Goal: Information Seeking & Learning: Learn about a topic

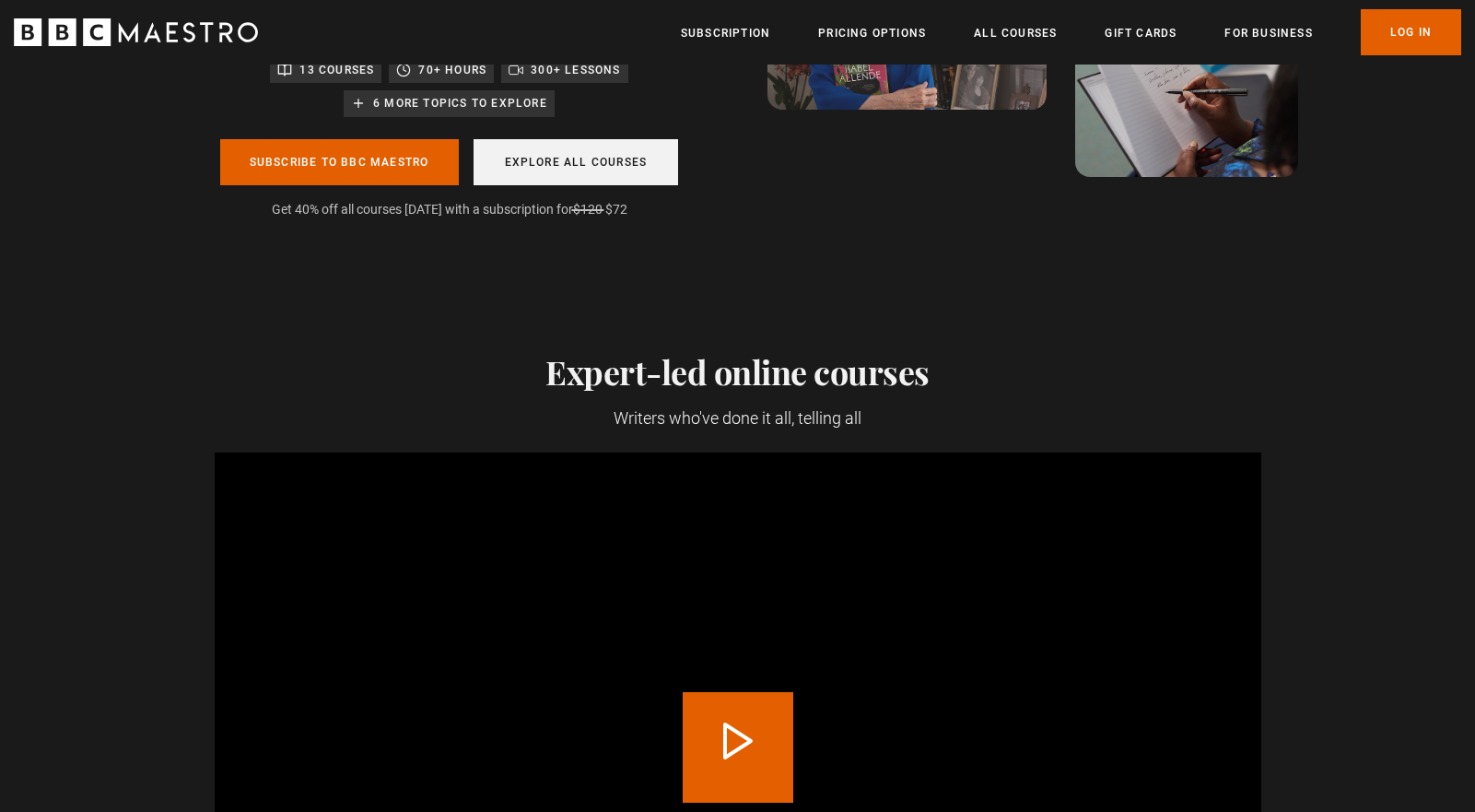
click at [632, 176] on link "Explore all courses" at bounding box center [577, 163] width 205 height 47
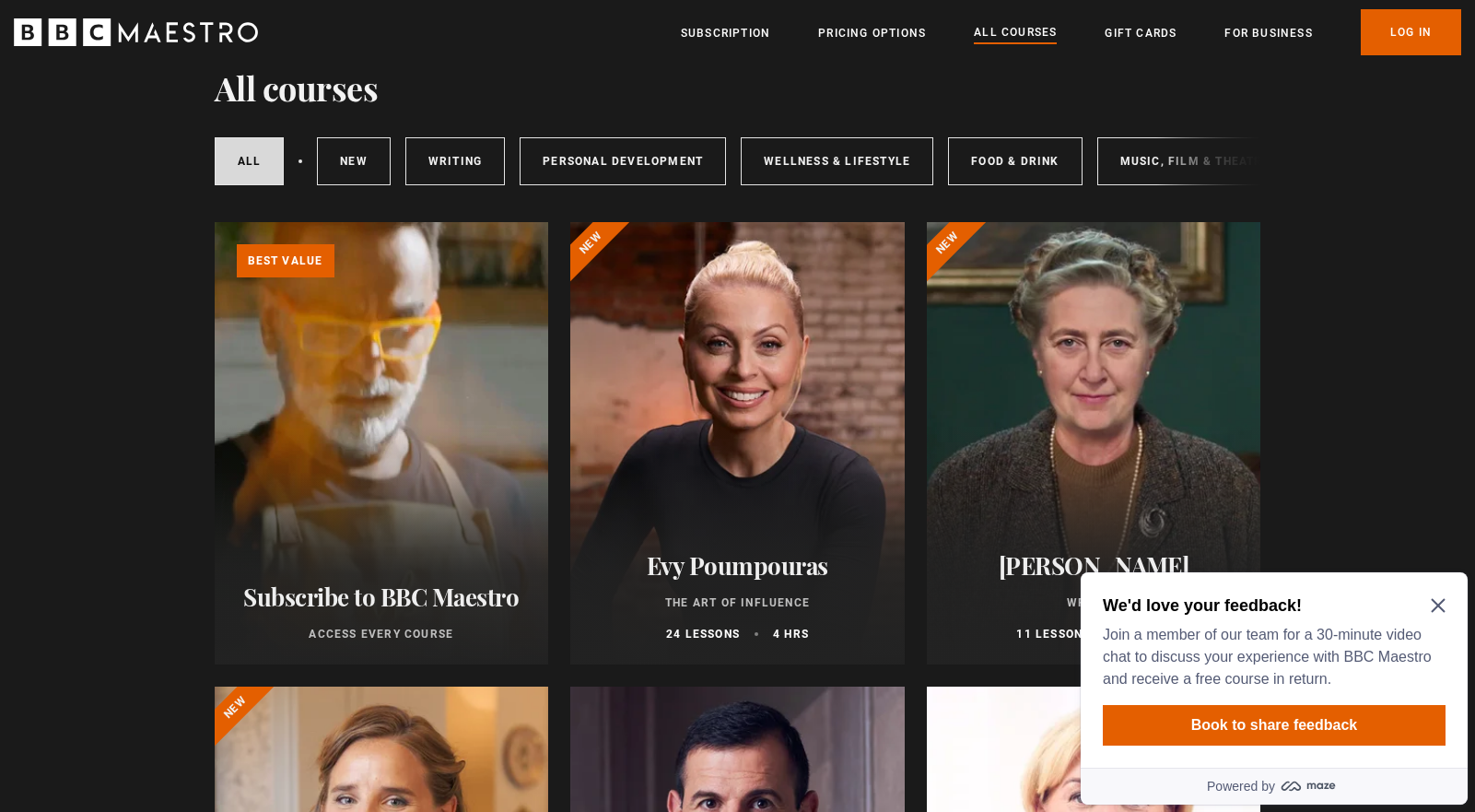
scroll to position [172, 0]
click at [441, 170] on link "Writing" at bounding box center [455, 161] width 100 height 47
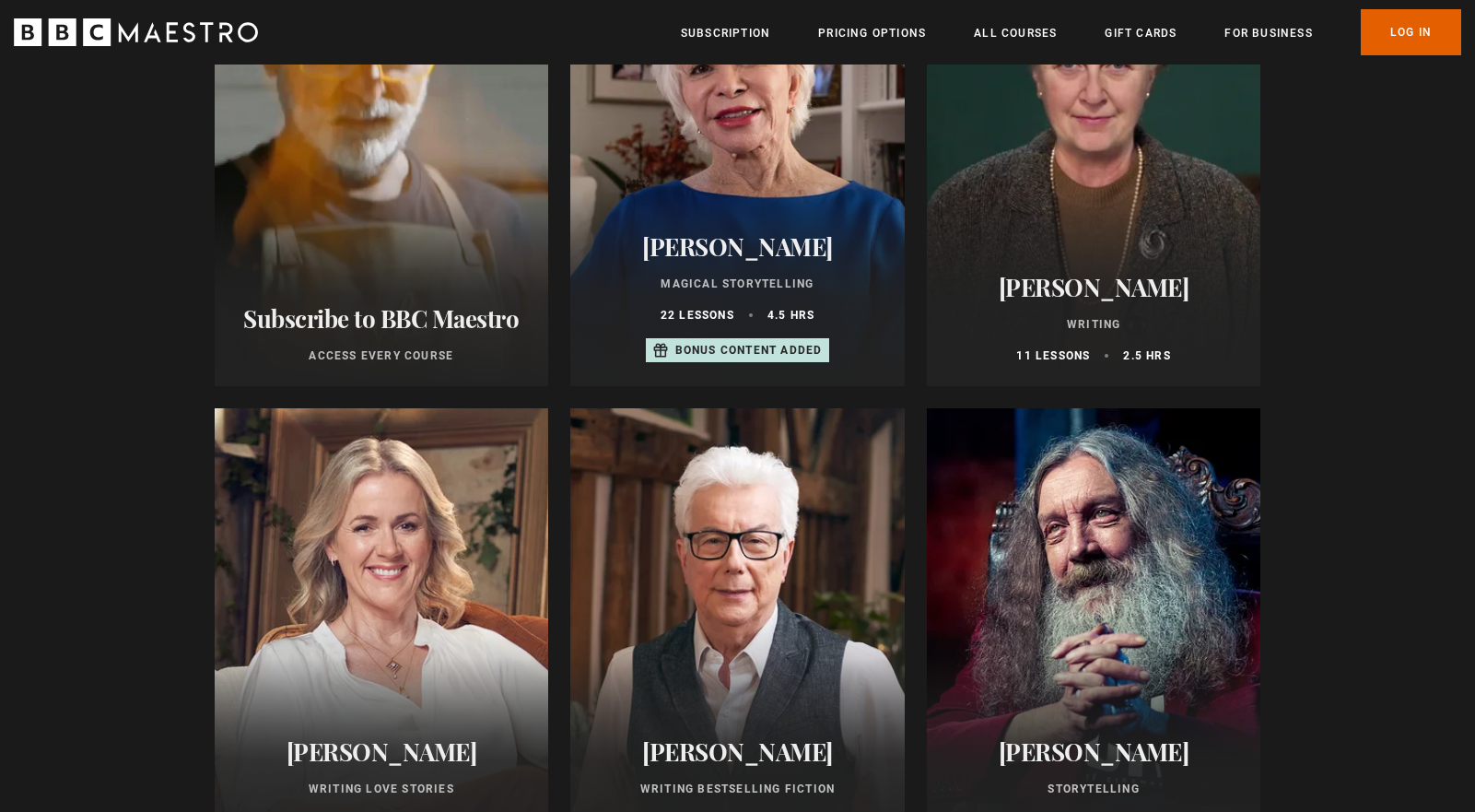
scroll to position [439, 0]
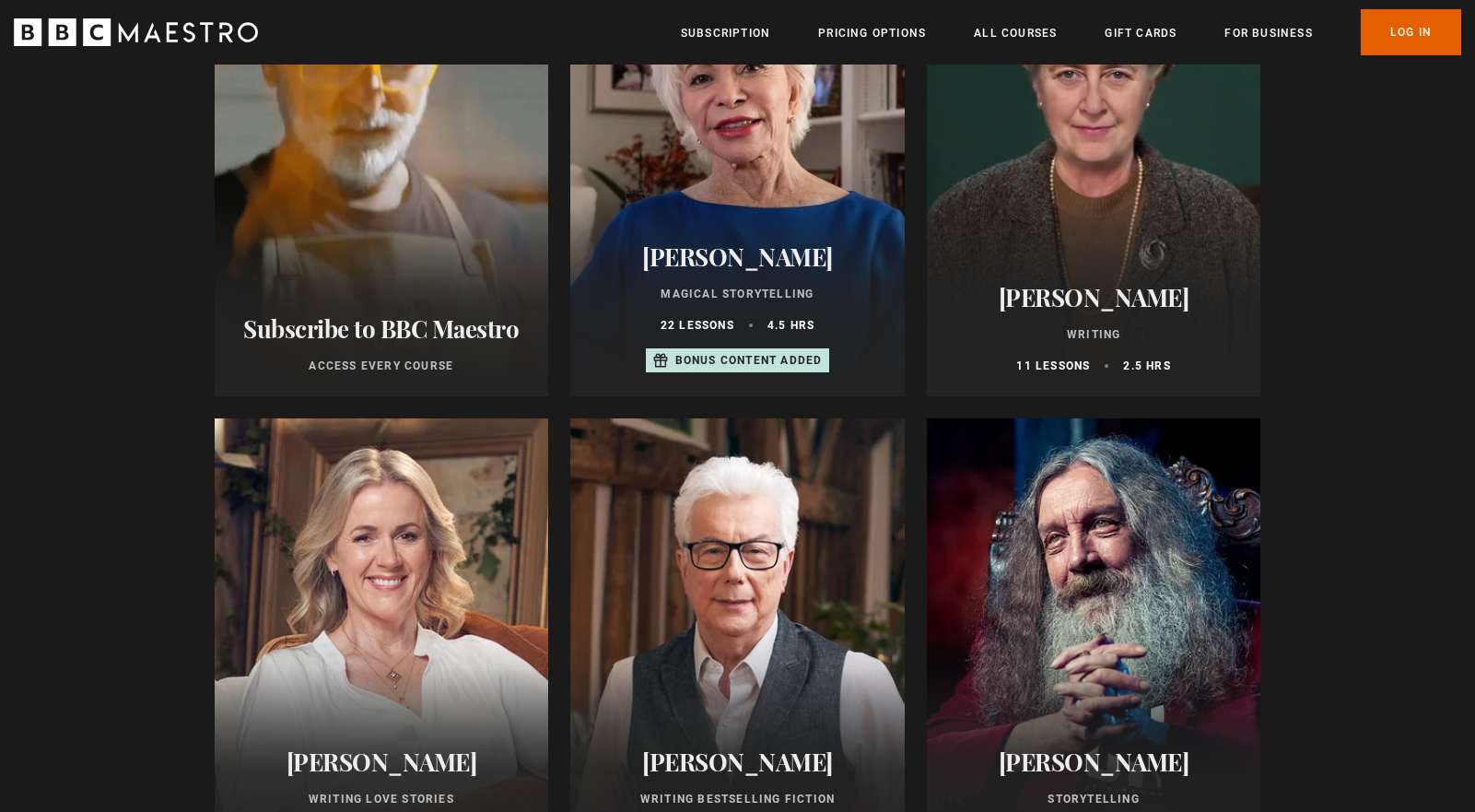
click at [839, 266] on h2 "[PERSON_NAME]" at bounding box center [737, 256] width 290 height 28
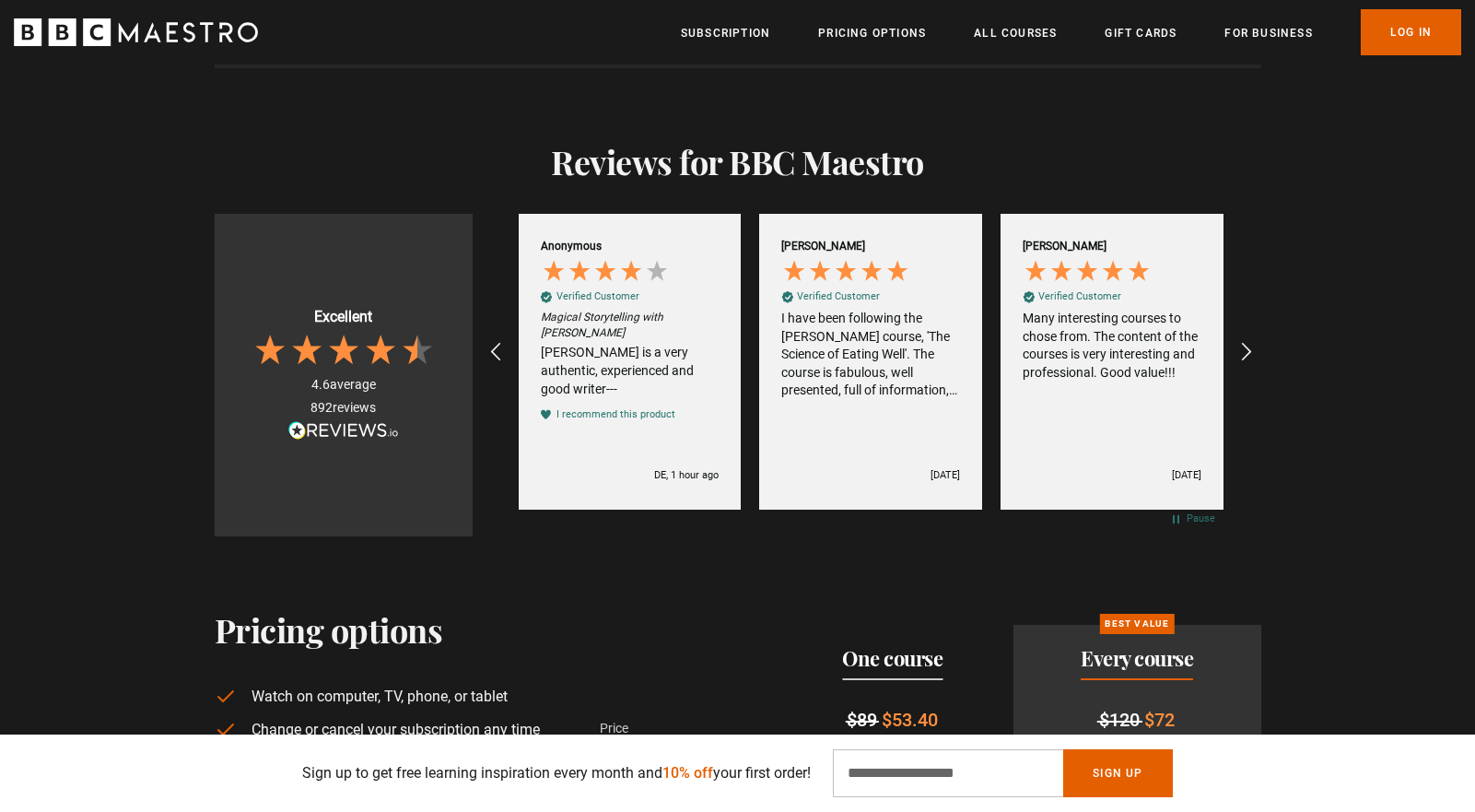
scroll to position [4224, 0]
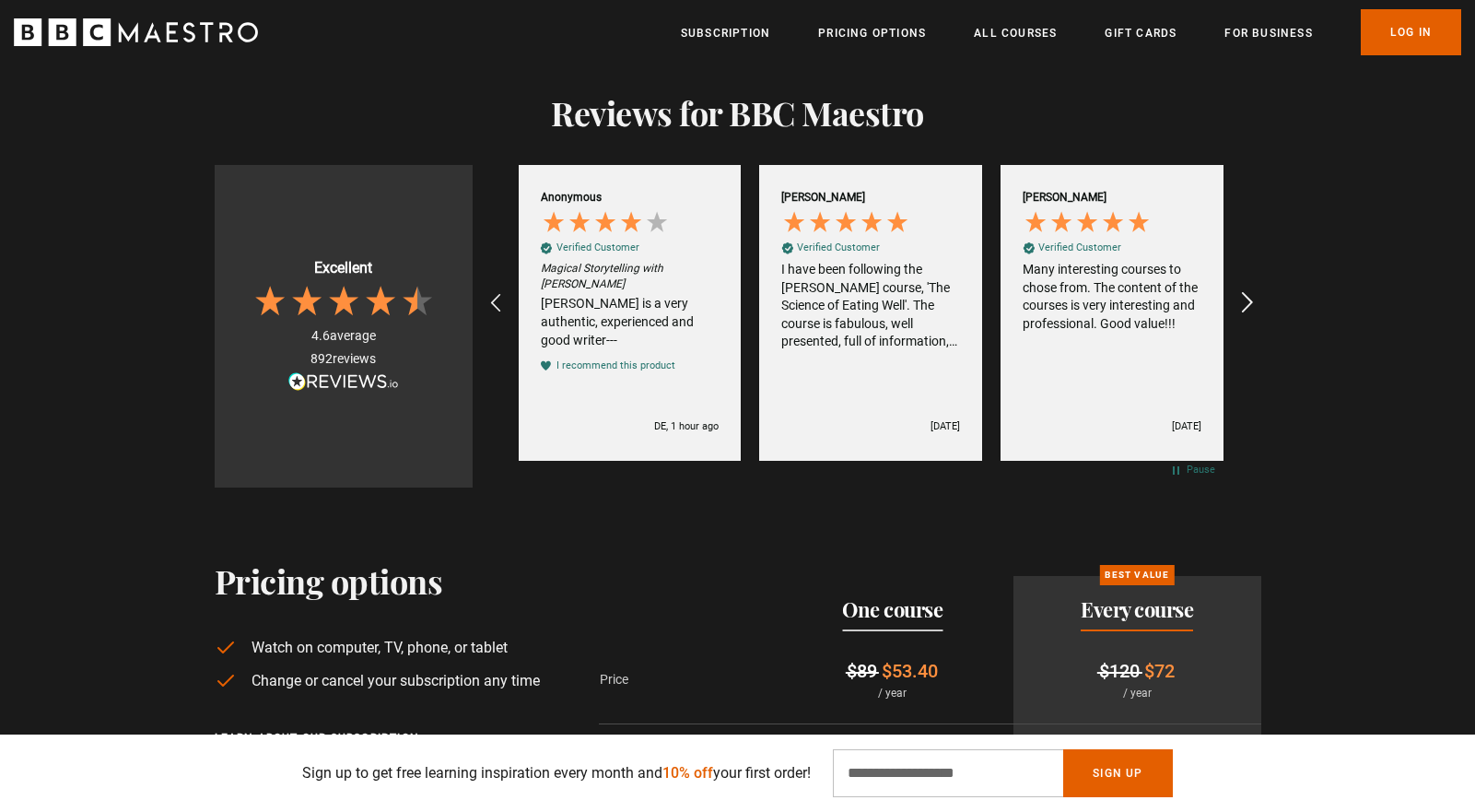
click at [1247, 298] on icon "REVIEWS.io Carousel Scroll Right" at bounding box center [1246, 303] width 26 height 26
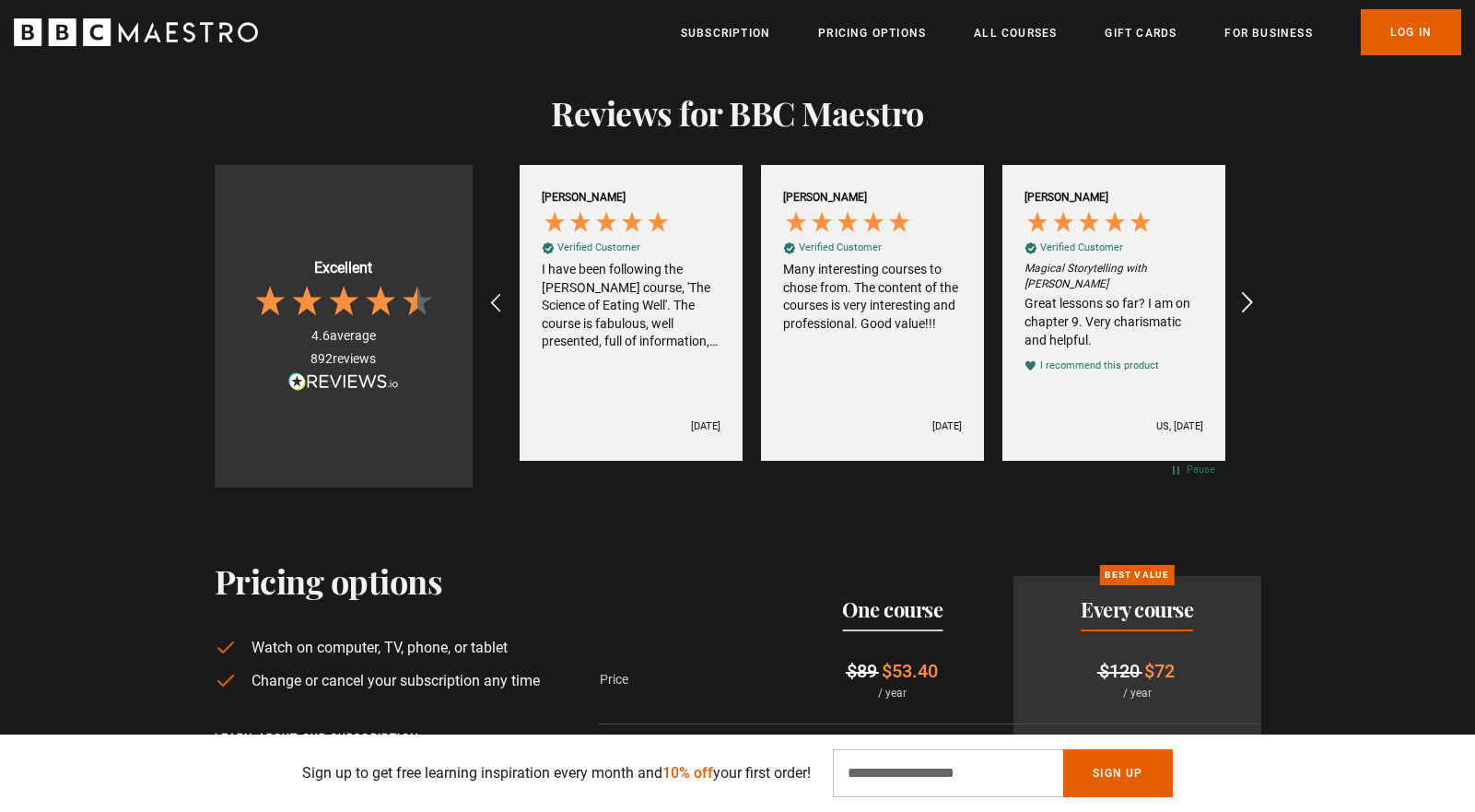
scroll to position [0, 241]
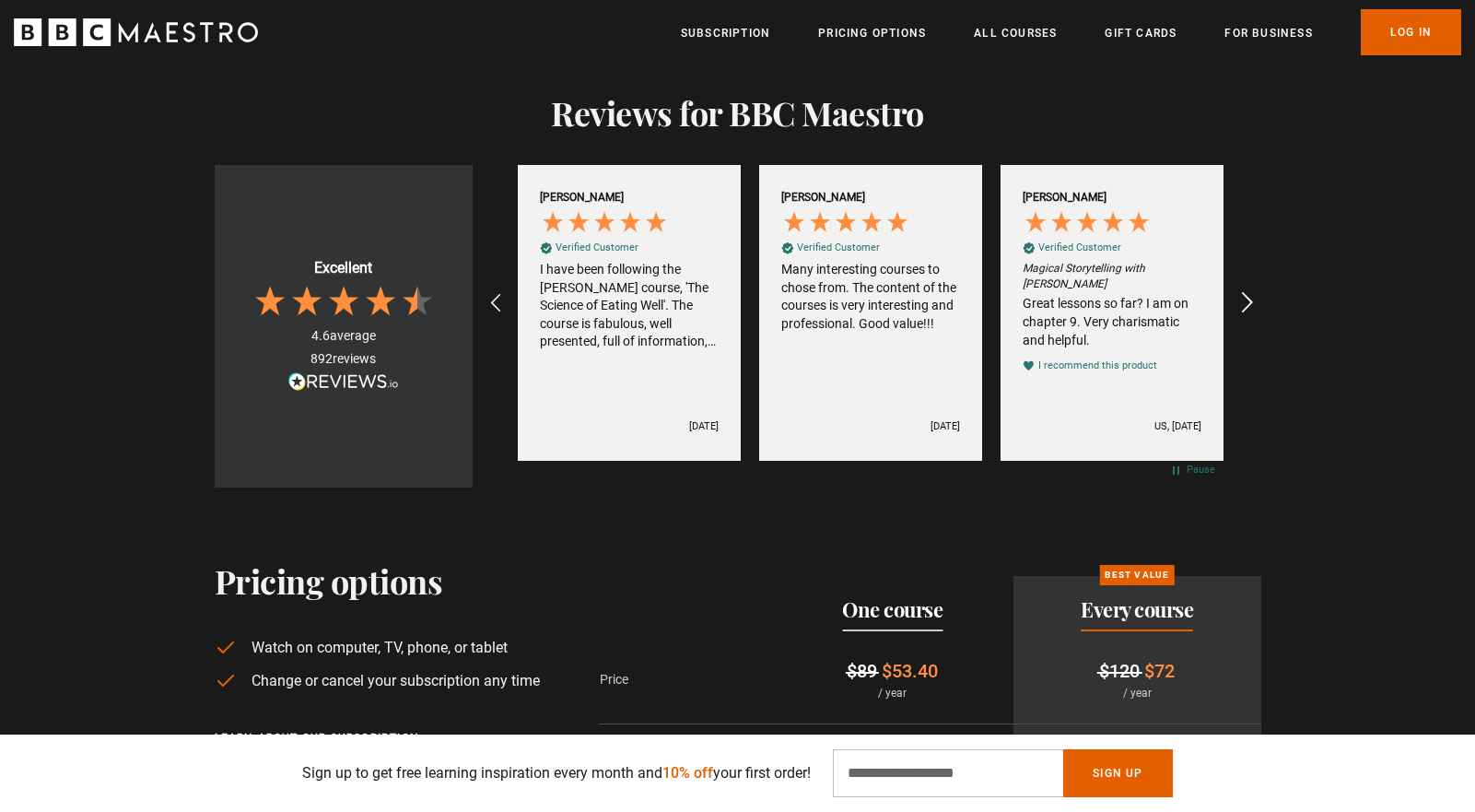
click at [1253, 299] on icon "REVIEWS.io Carousel Scroll Right" at bounding box center [1246, 303] width 26 height 26
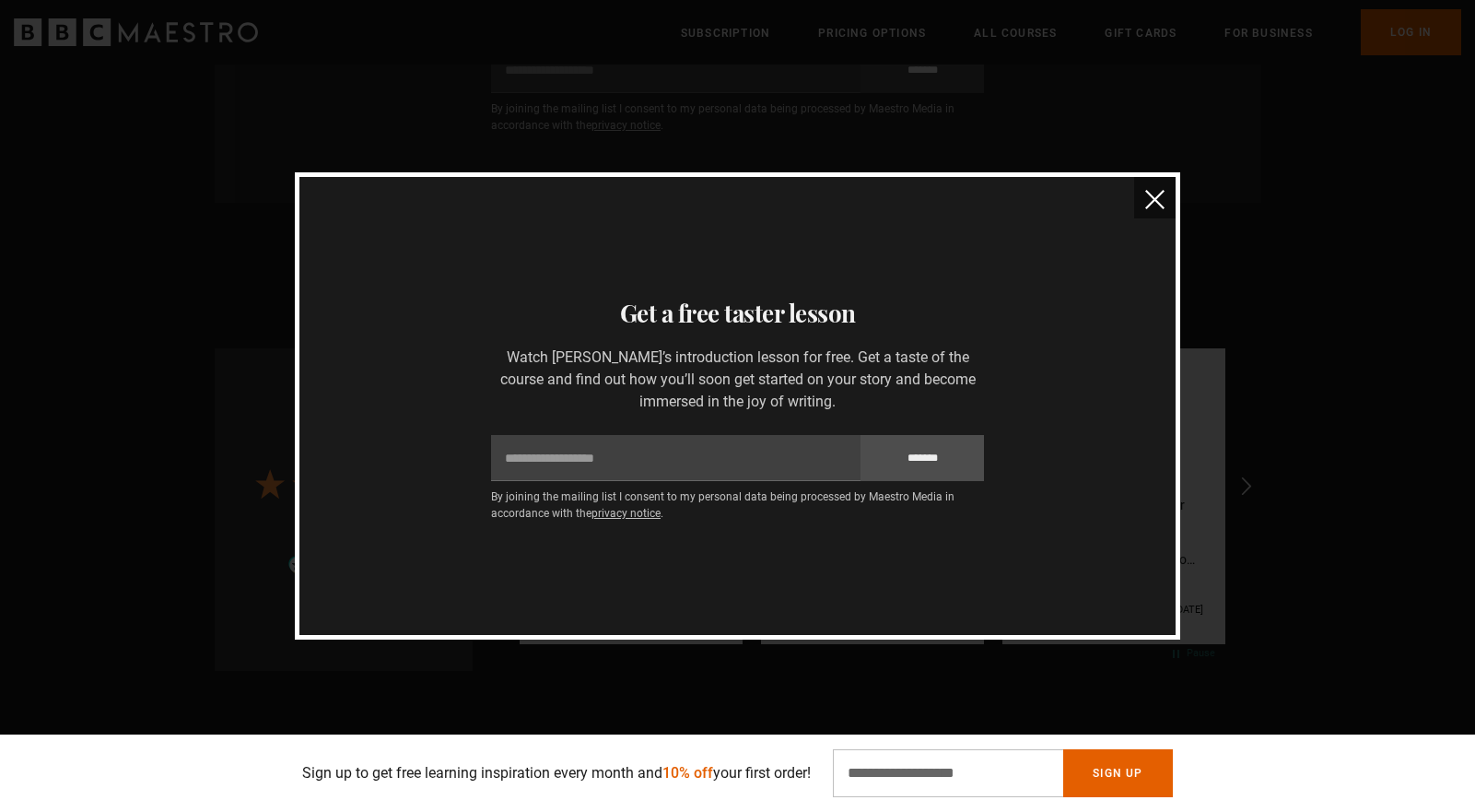
scroll to position [0, 965]
click at [1165, 190] on button "close" at bounding box center [1154, 198] width 42 height 42
